Goal: Information Seeking & Learning: Learn about a topic

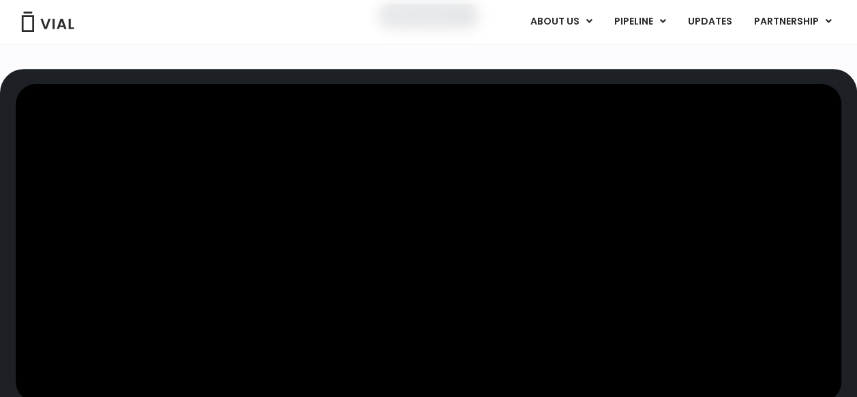
scroll to position [546, 0]
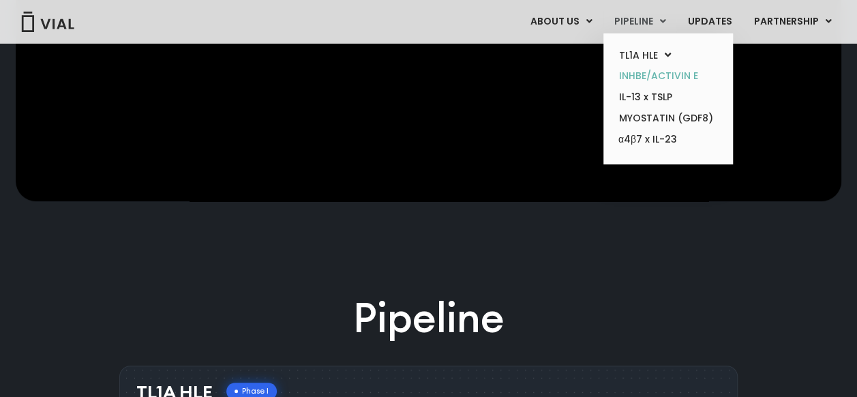
click at [679, 75] on link "INHBE/ACTIVIN E" at bounding box center [667, 75] width 119 height 21
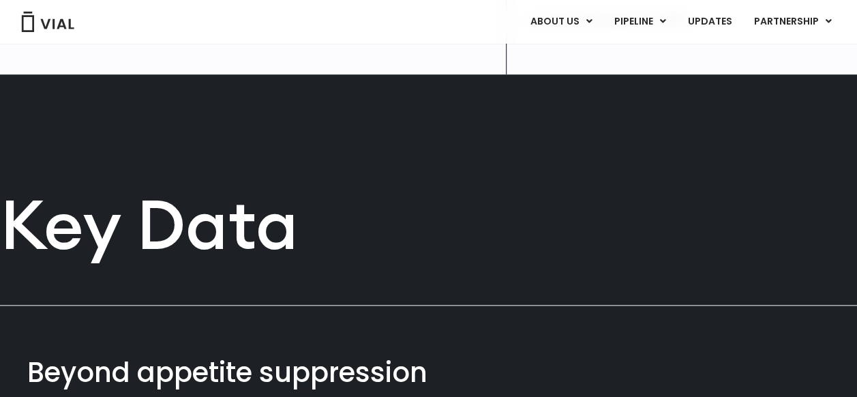
scroll to position [312, 0]
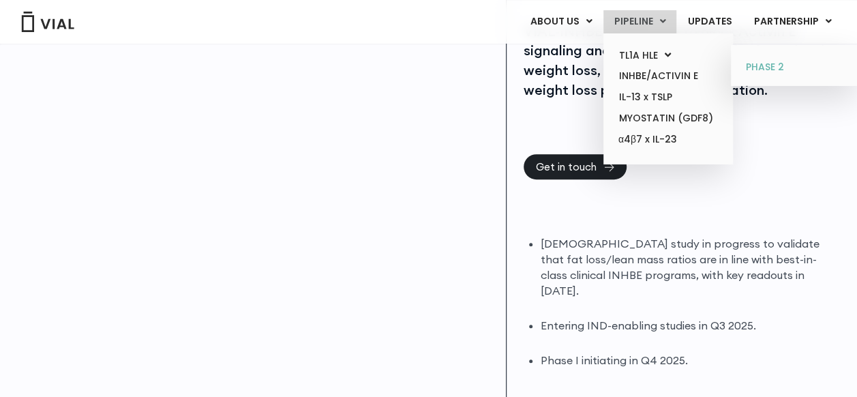
click at [759, 61] on link "PHASE 2" at bounding box center [795, 68] width 119 height 22
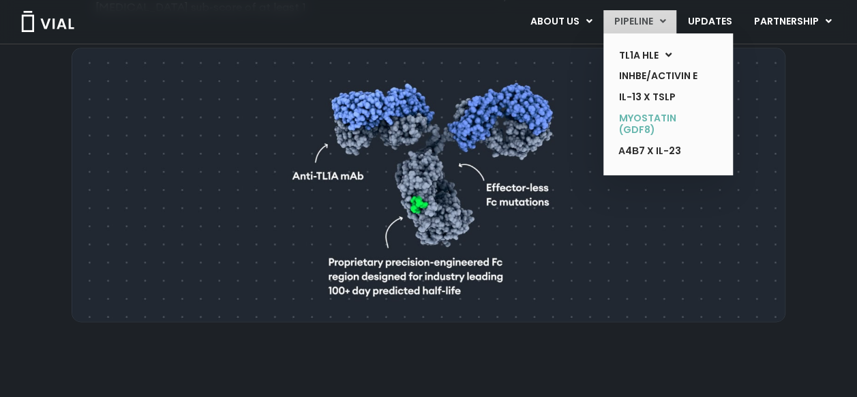
scroll to position [546, 0]
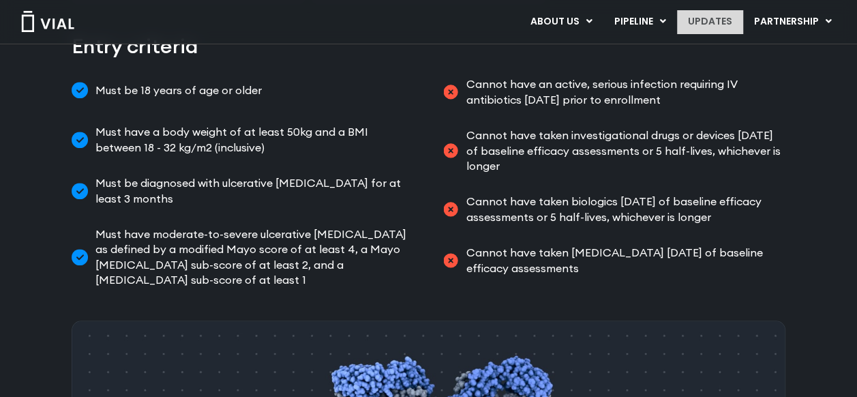
click at [708, 16] on link "UPDATES" at bounding box center [709, 21] width 65 height 23
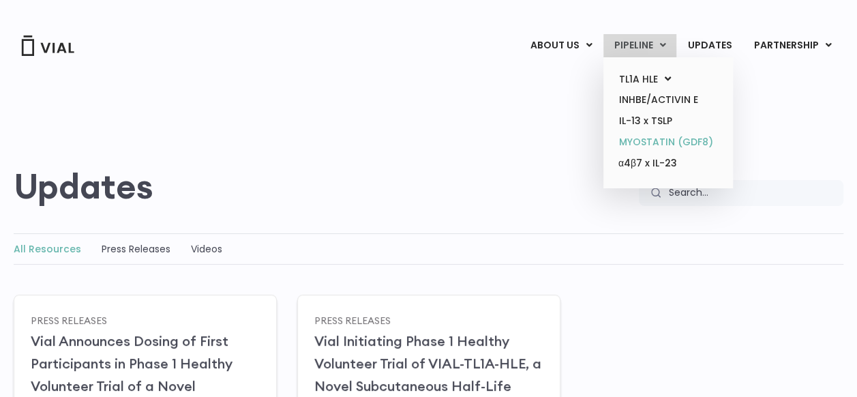
click at [638, 146] on link "MYOSTATIN (GDF8)" at bounding box center [667, 142] width 119 height 21
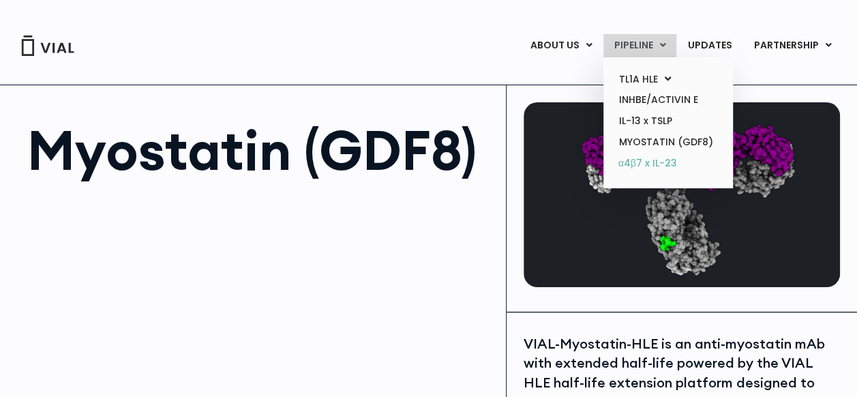
click at [652, 165] on link "α4β7 x IL-23" at bounding box center [667, 164] width 119 height 22
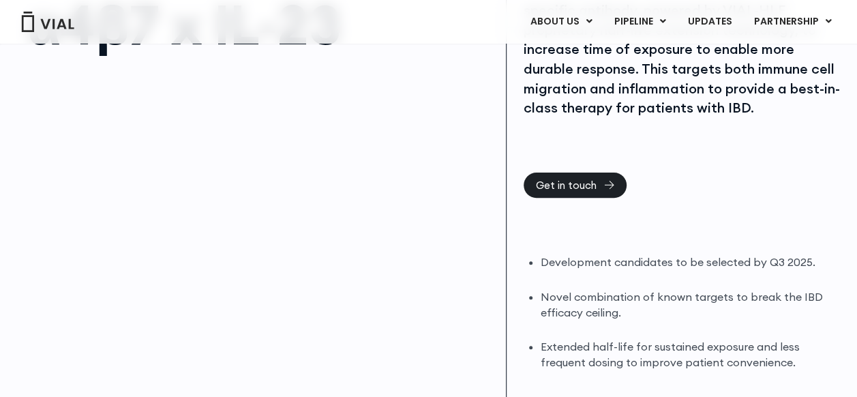
scroll to position [68, 0]
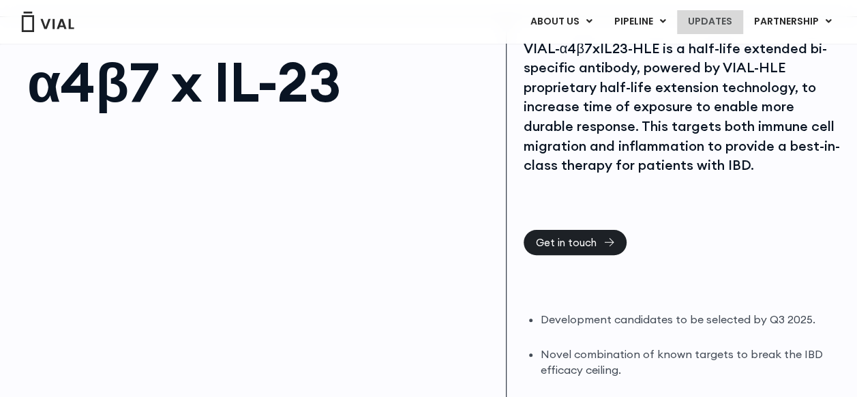
click at [701, 15] on link "UPDATES" at bounding box center [709, 21] width 65 height 23
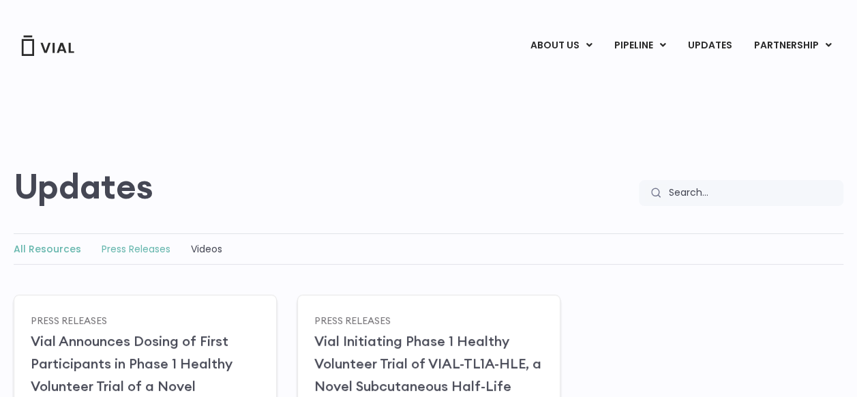
click at [147, 248] on link "Press Releases" at bounding box center [136, 249] width 69 height 14
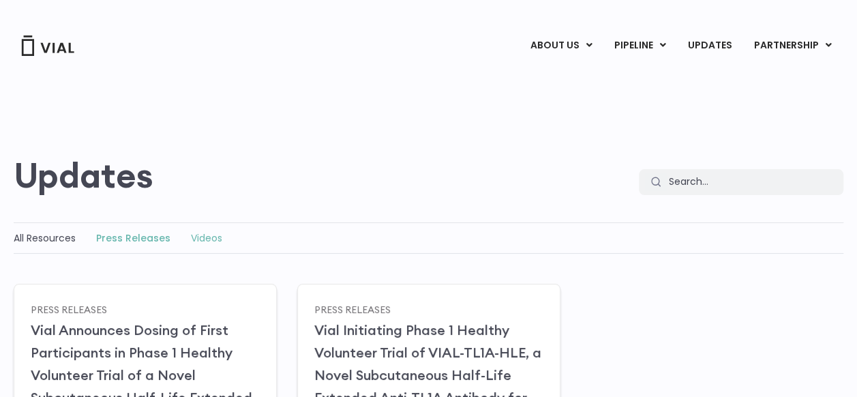
click at [218, 231] on div "Videos" at bounding box center [206, 238] width 31 height 16
click at [203, 236] on link "Videos" at bounding box center [206, 238] width 31 height 14
